Goal: Check status: Check status

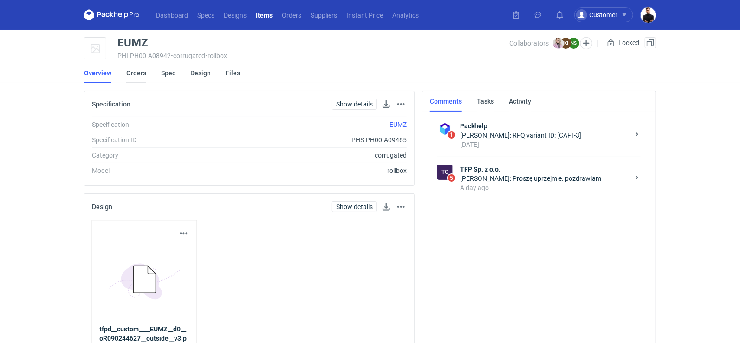
click at [137, 78] on link "Orders" at bounding box center [136, 73] width 20 height 20
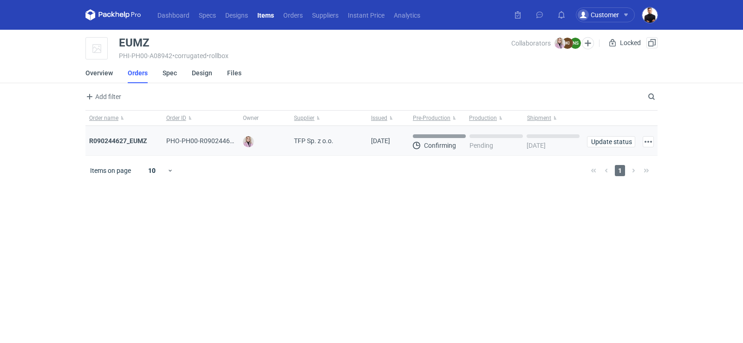
click at [130, 133] on div "R090244627_EUMZ" at bounding box center [123, 141] width 77 height 30
click at [130, 136] on div "R090244627_EUMZ" at bounding box center [124, 140] width 70 height 9
click at [130, 138] on strong "R090244627_EUMZ" at bounding box center [118, 140] width 58 height 7
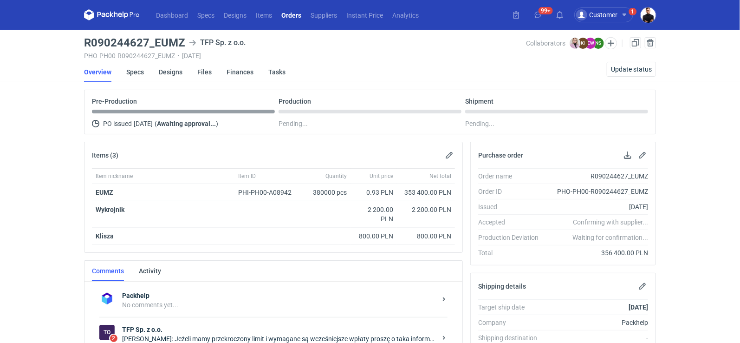
scroll to position [129, 0]
